Goal: Information Seeking & Learning: Learn about a topic

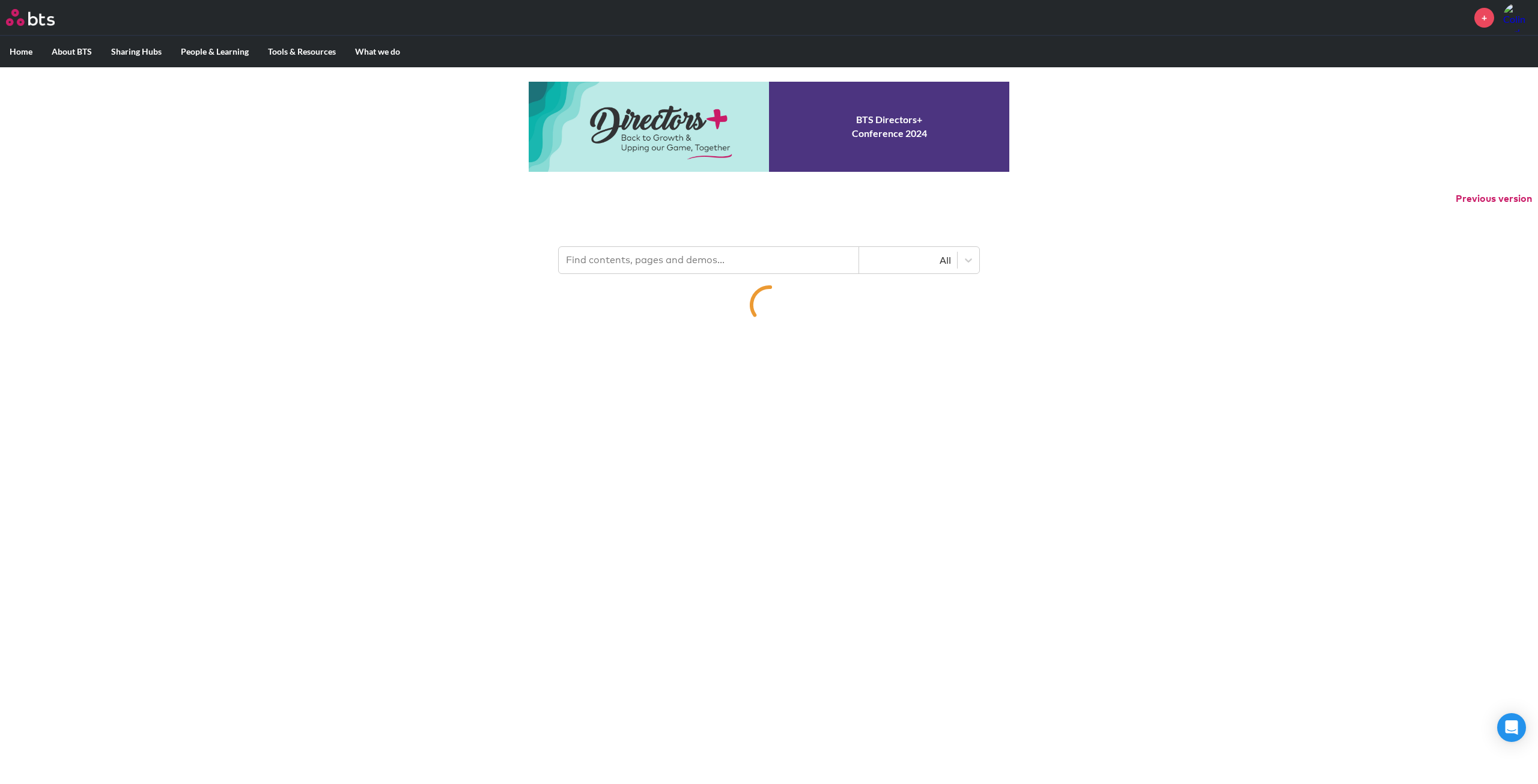
click at [682, 264] on input "text" at bounding box center [709, 260] width 300 height 26
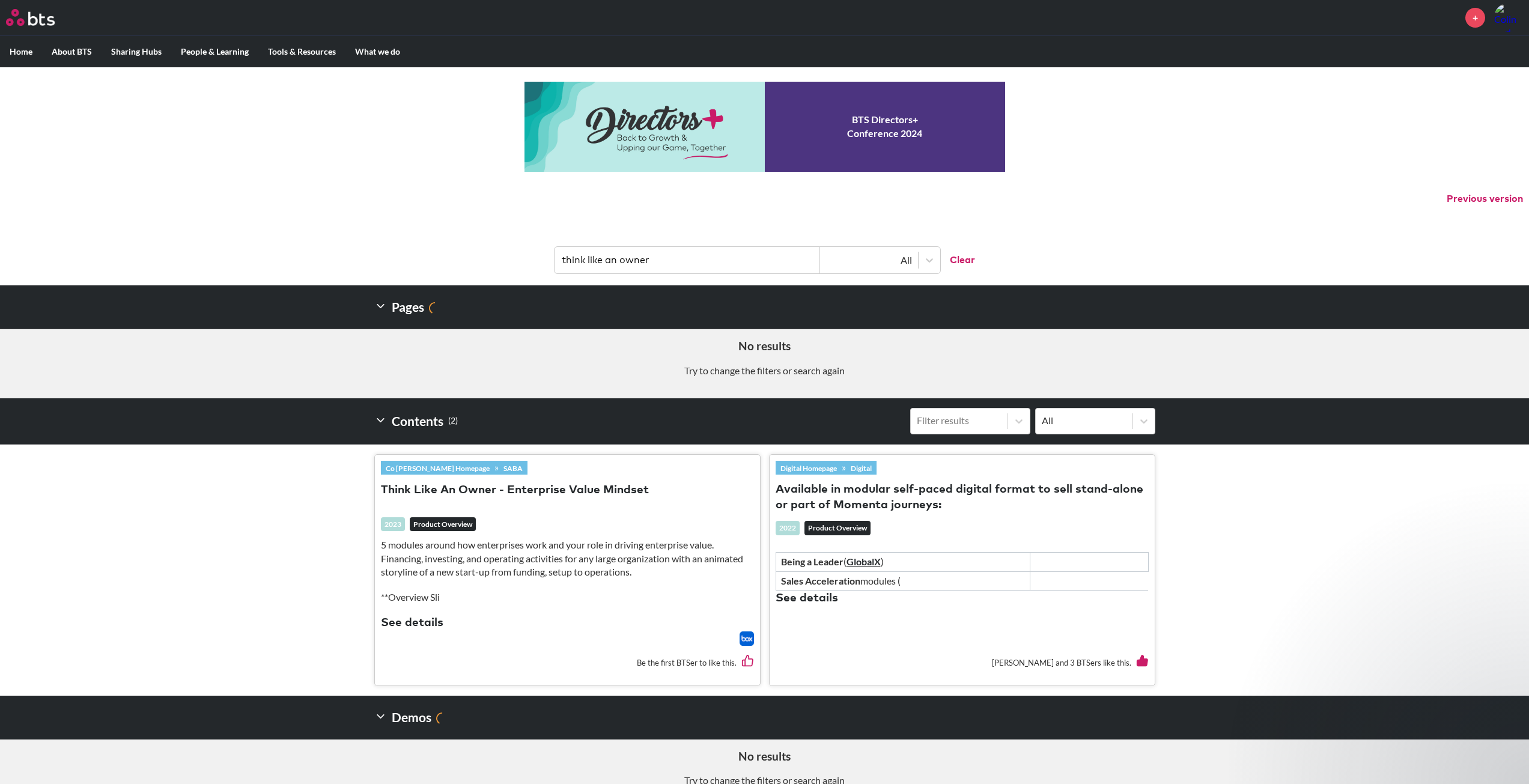
type input "think like an owner"
click at [557, 484] on button "Think Like An Owner - Enterprise Value Mindset" at bounding box center [514, 491] width 268 height 17
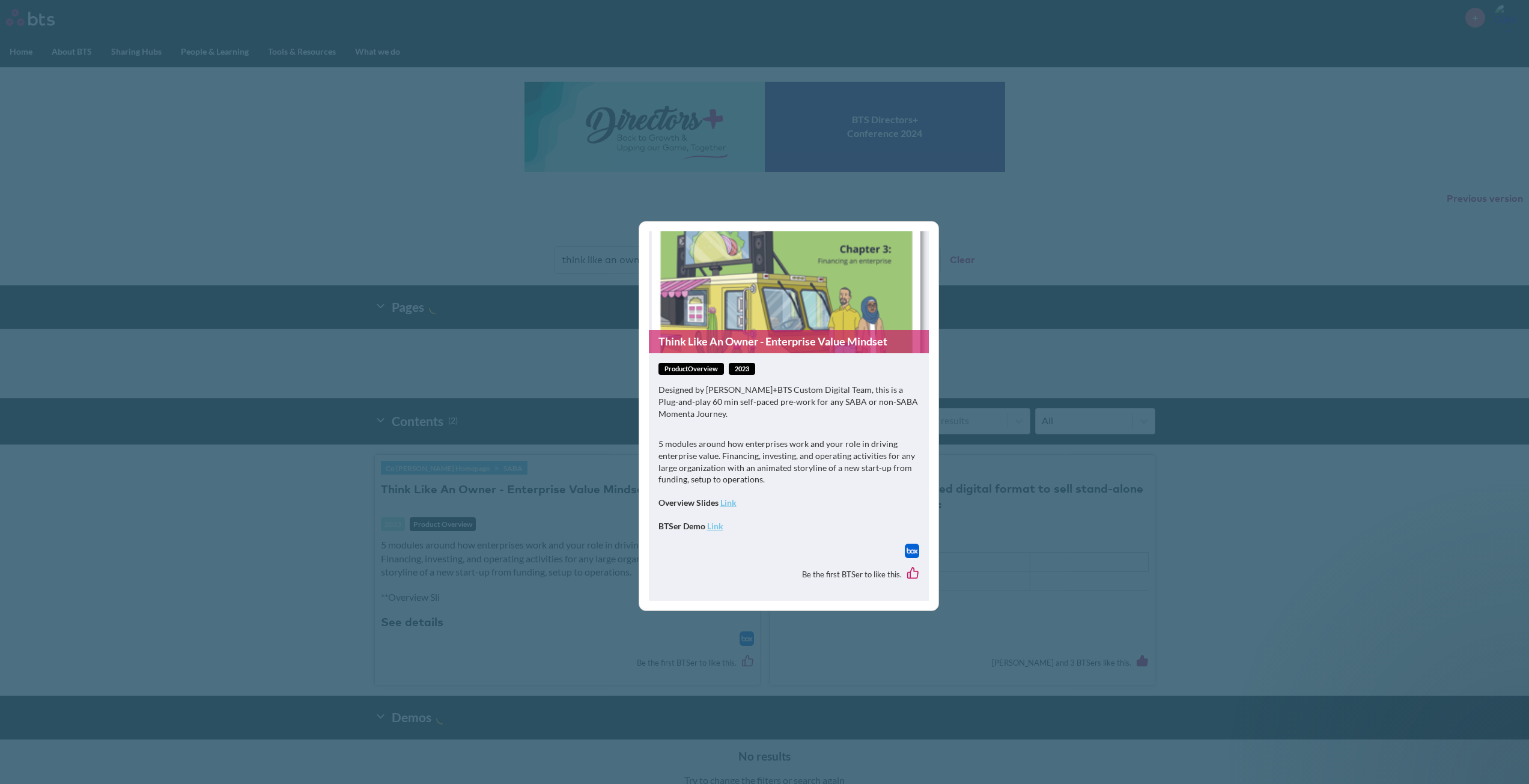
click at [755, 340] on link "Think Like An Owner - Enterprise Value Mindset" at bounding box center [788, 341] width 280 height 23
click at [1093, 276] on div "Think Like An Owner - Enterprise Value Mindset productOverview 2023 Designed by…" at bounding box center [764, 392] width 1529 height 784
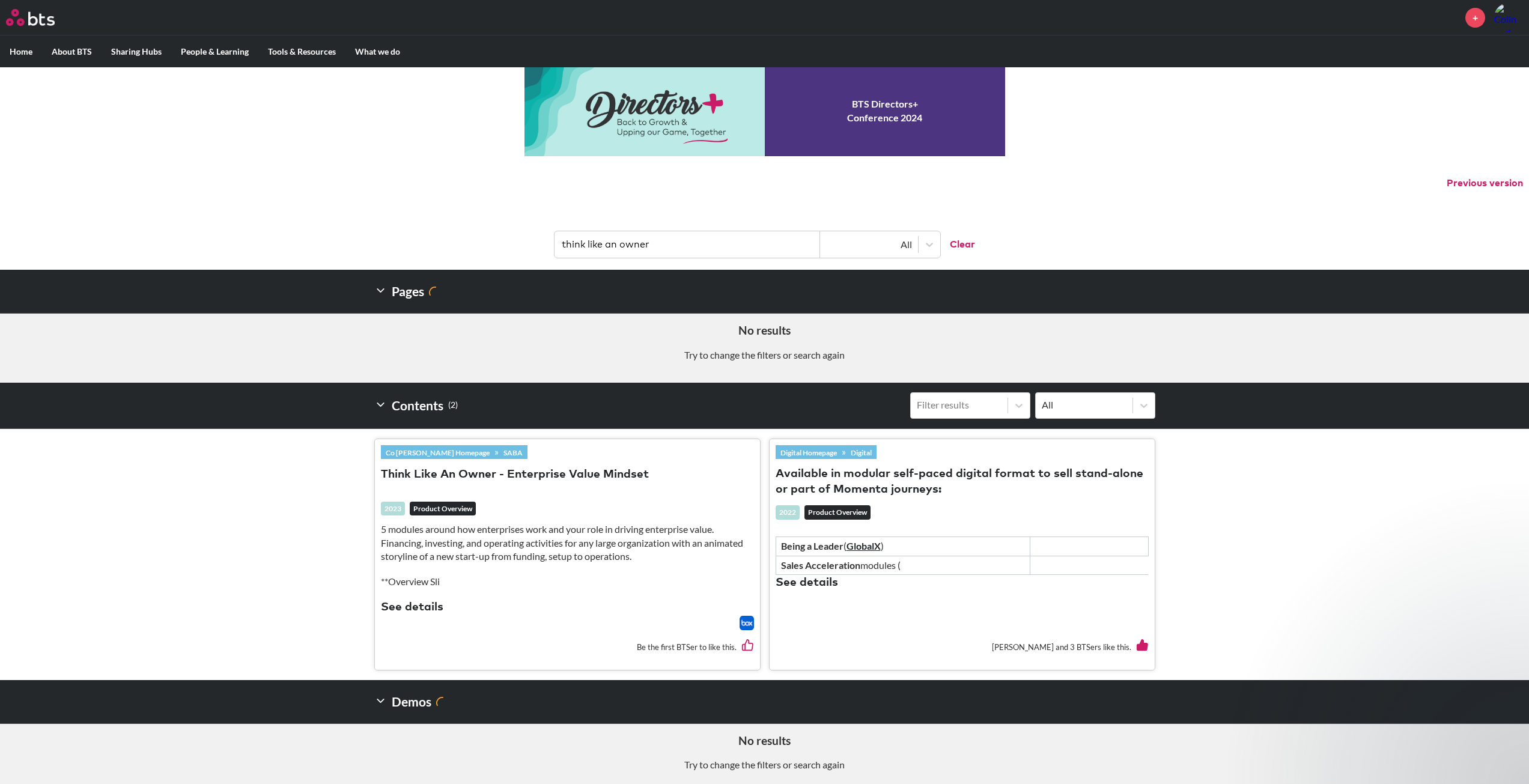
scroll to position [24, 0]
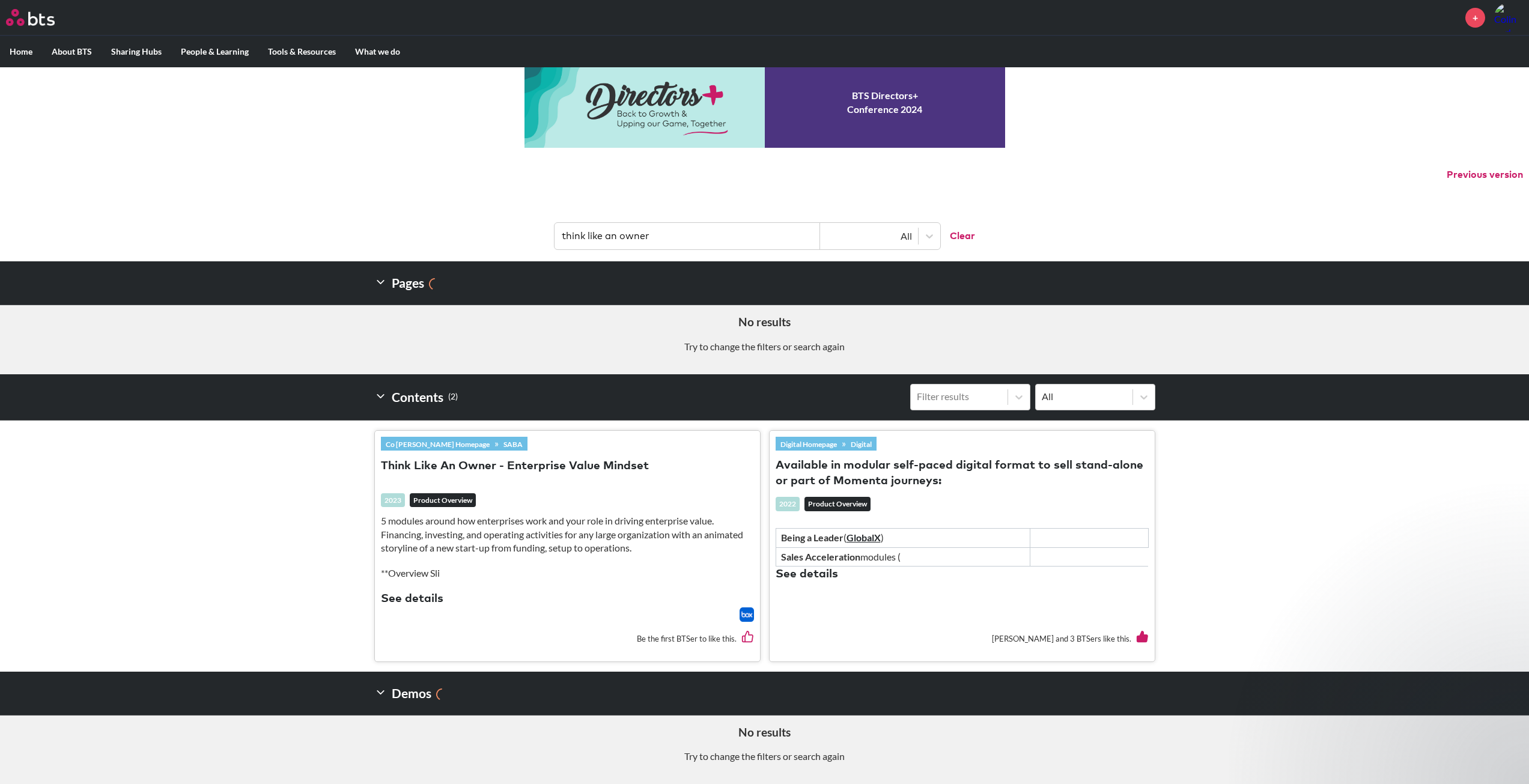
click at [410, 445] on link "Co [PERSON_NAME] Homepage" at bounding box center [437, 443] width 114 height 13
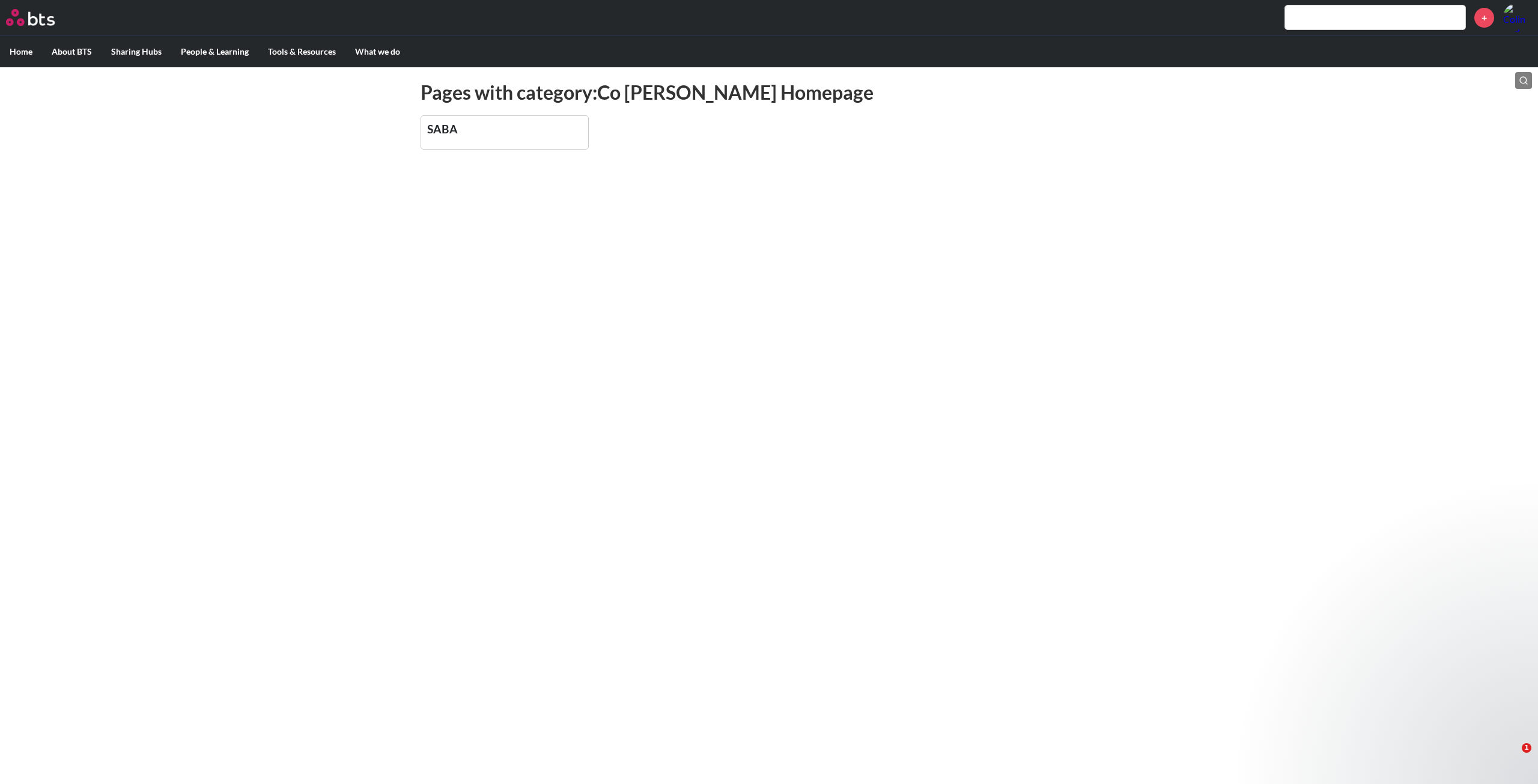
click at [441, 128] on link "SABA" at bounding box center [442, 129] width 31 height 14
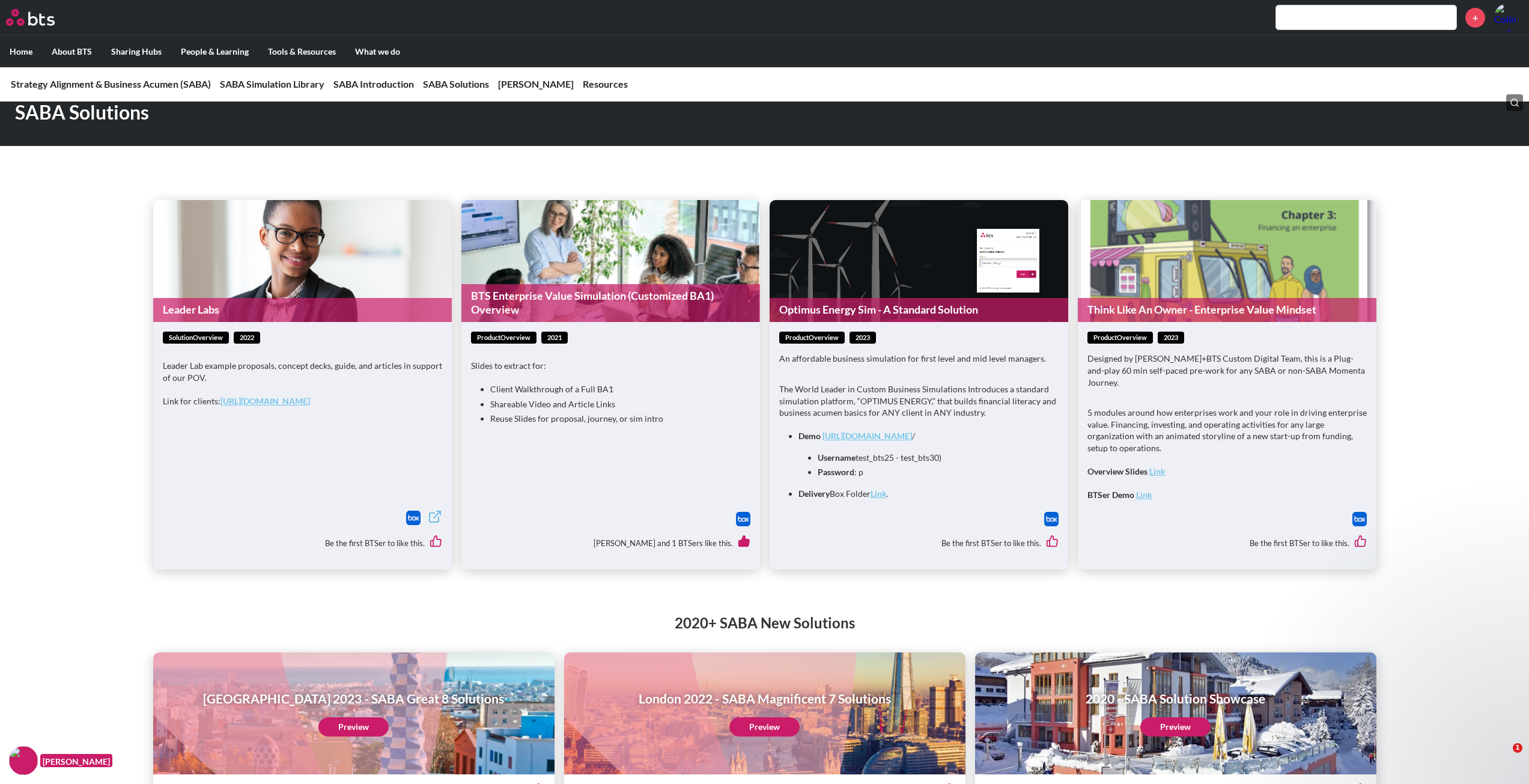
scroll to position [1381, 0]
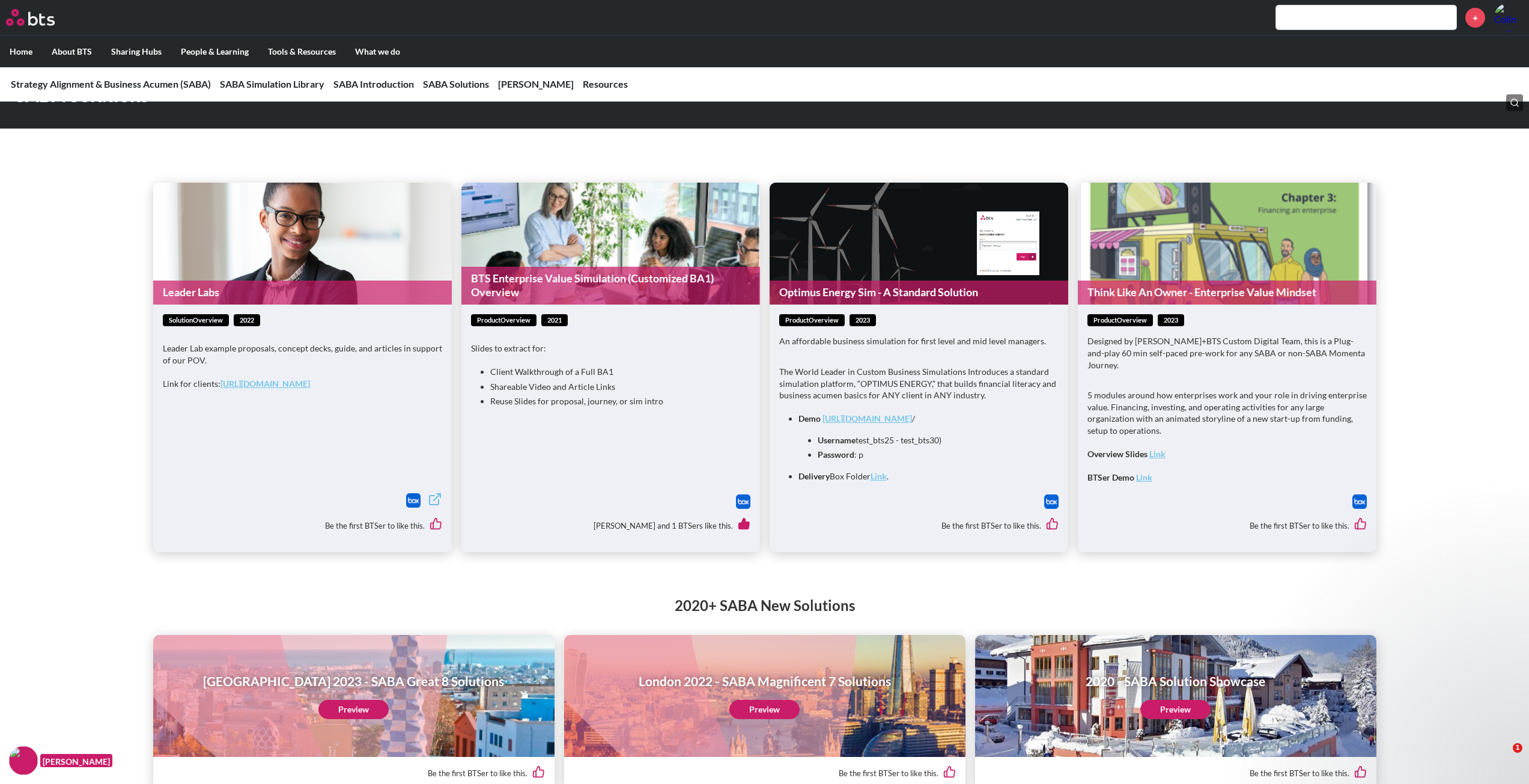
click at [1144, 472] on strong "Link" at bounding box center [1144, 477] width 17 height 10
click at [1161, 449] on strong "Link" at bounding box center [1157, 454] width 17 height 10
click at [1130, 281] on link "Think Like An Owner - Enterprise Value Mindset" at bounding box center [1227, 293] width 299 height 23
